Goal: Information Seeking & Learning: Learn about a topic

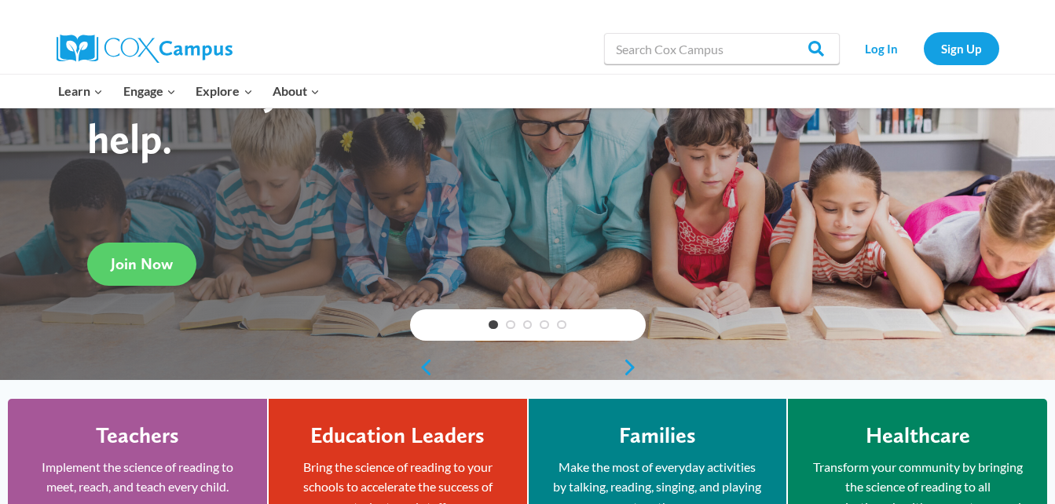
click at [965, 27] on div "Log In Sign Up" at bounding box center [923, 49] width 152 height 50
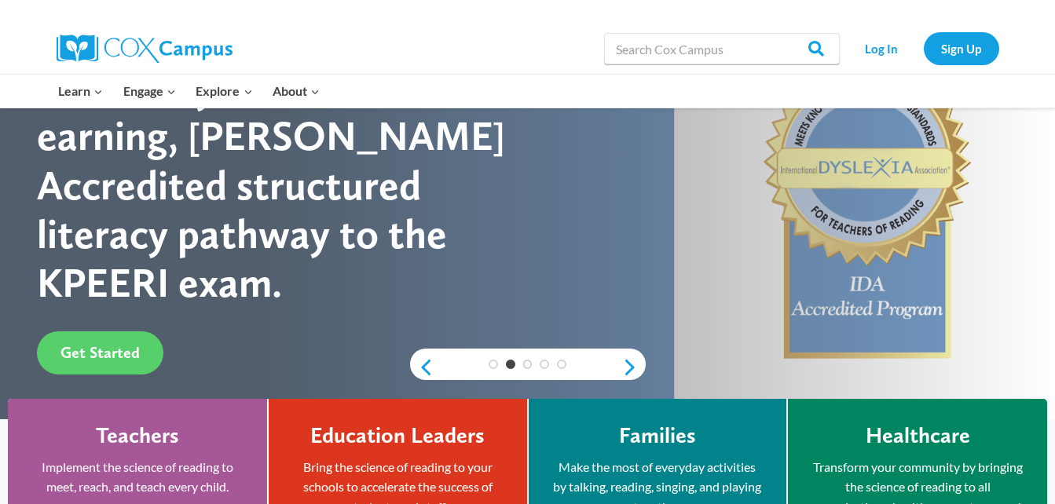
click at [966, 86] on div at bounding box center [837, 91] width 339 height 33
click at [968, 49] on link "Sign Up" at bounding box center [961, 48] width 75 height 32
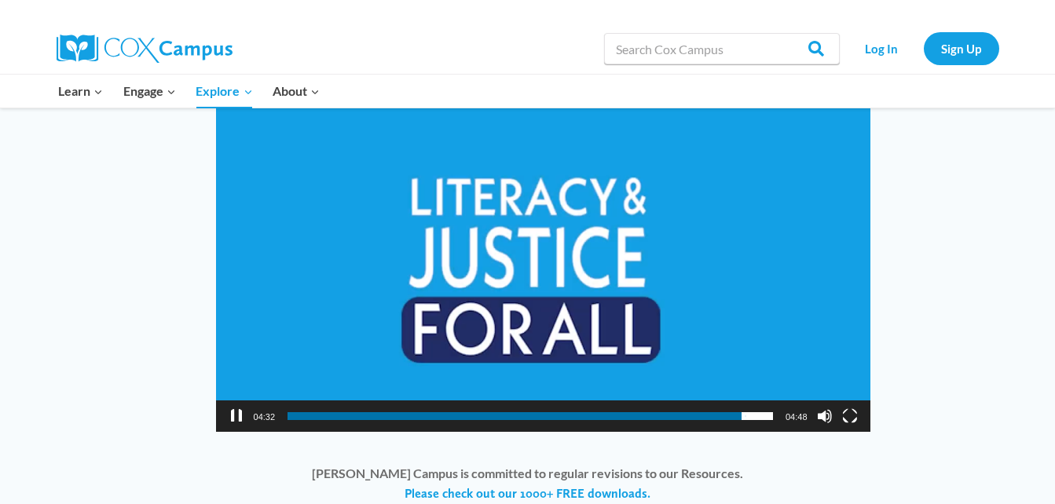
scroll to position [1178, 0]
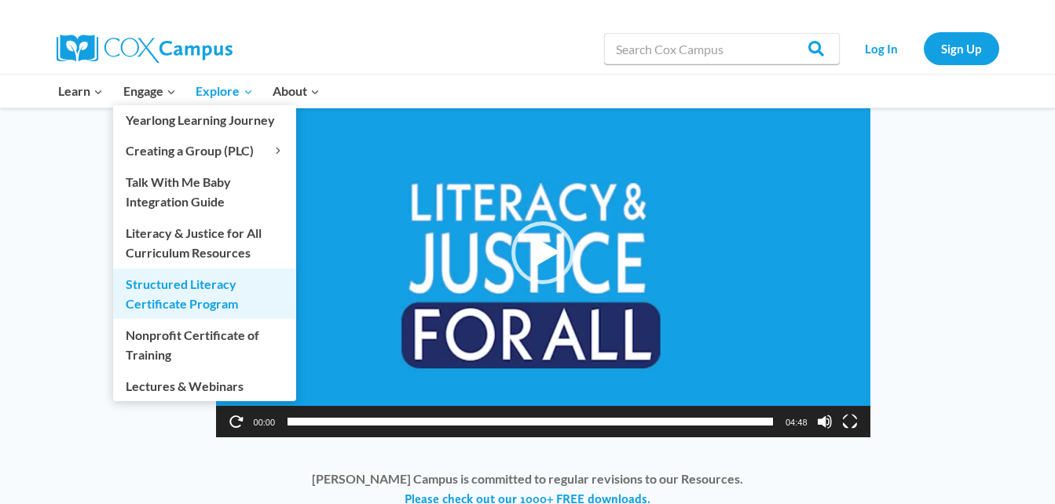
click at [161, 302] on link "Structured Literacy Certificate Program" at bounding box center [204, 294] width 183 height 50
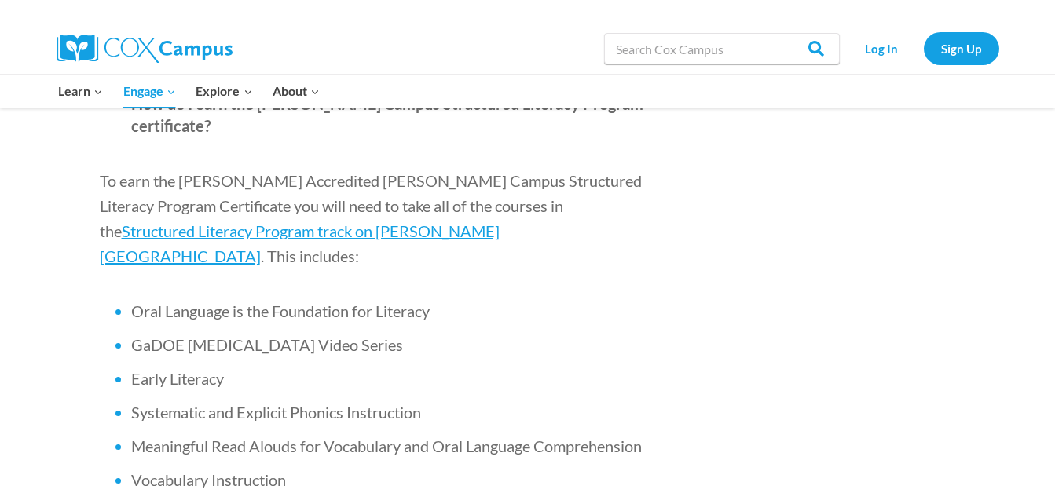
scroll to position [943, 0]
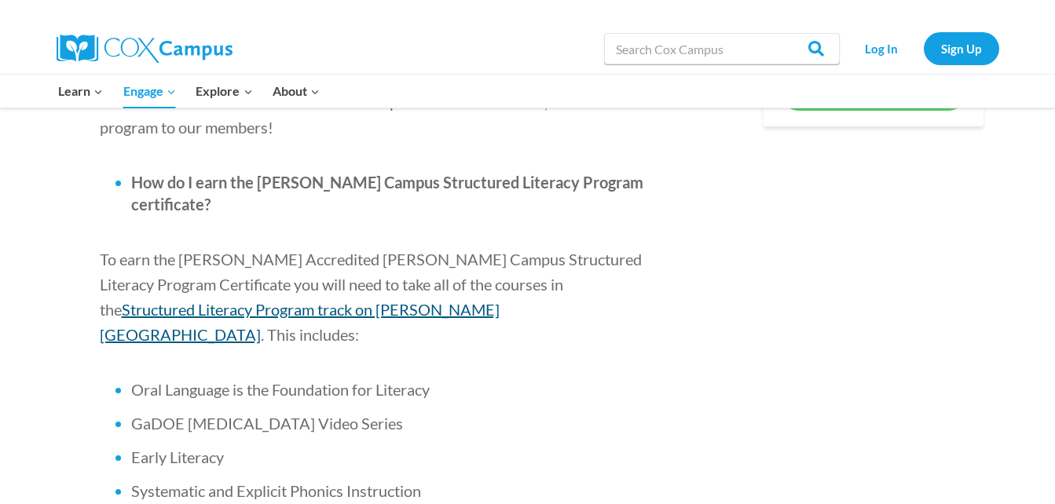
click at [500, 300] on span "Structured Literacy Program track on [PERSON_NAME][GEOGRAPHIC_DATA]" at bounding box center [300, 322] width 400 height 44
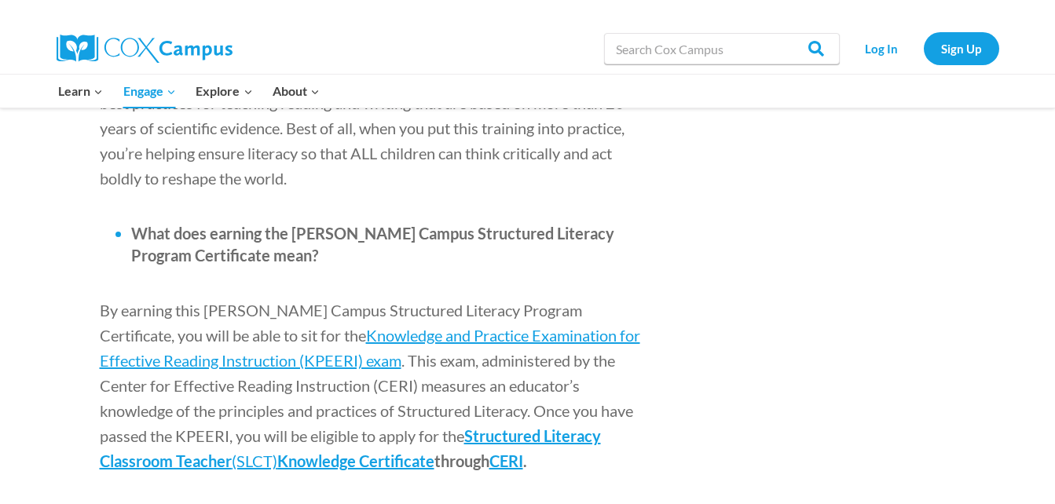
scroll to position [1885, 0]
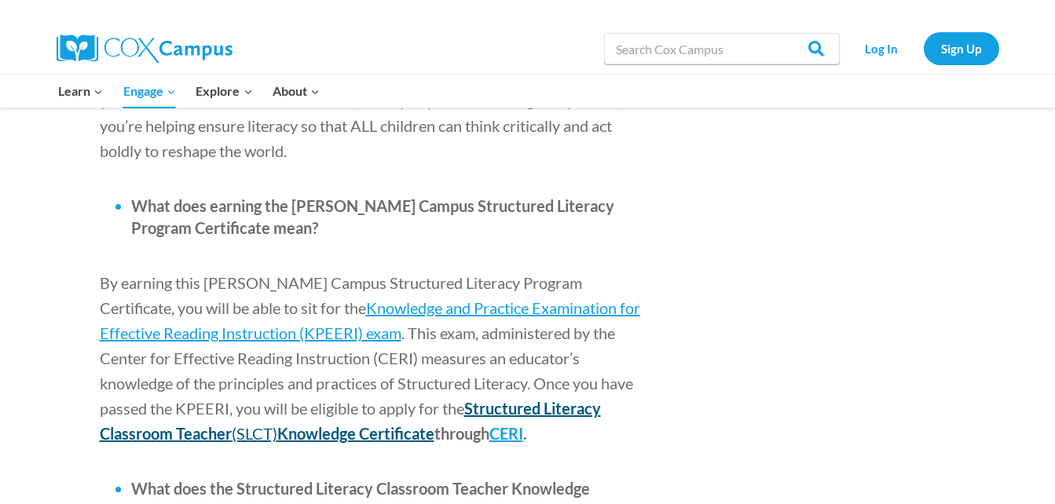
click at [467, 399] on span "Structured Literacy Classroom Teacher" at bounding box center [350, 421] width 501 height 44
